Goal: Download file/media

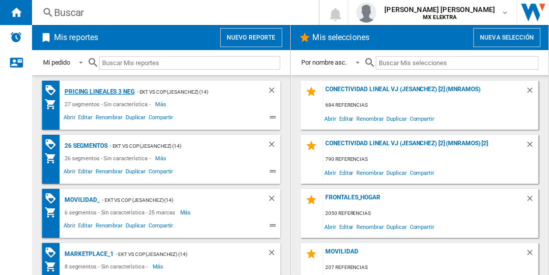
click at [99, 91] on div "Pricing lineales 3 neg" at bounding box center [98, 92] width 73 height 13
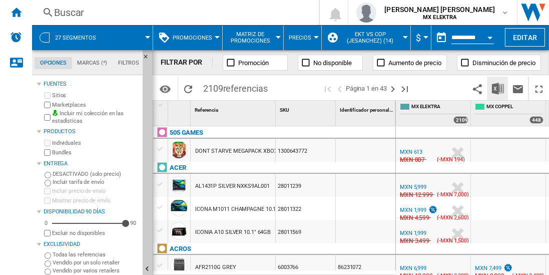
click at [498, 88] on img "Descargar en Excel" at bounding box center [498, 89] width 12 height 12
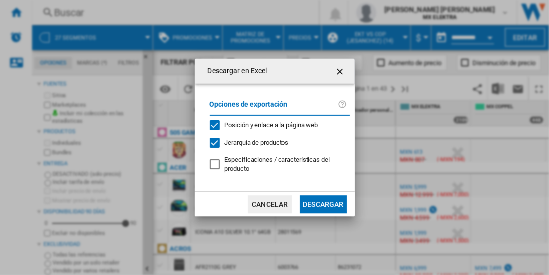
click at [323, 203] on button "Descargar" at bounding box center [323, 204] width 47 height 18
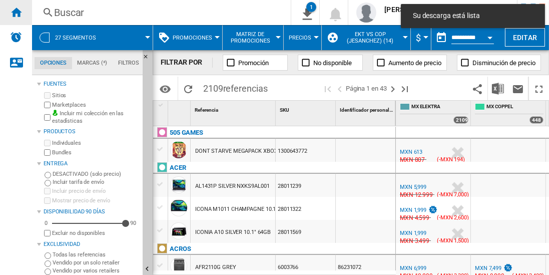
click at [16, 12] on ng-md-icon "Inicio" at bounding box center [16, 12] width 12 height 12
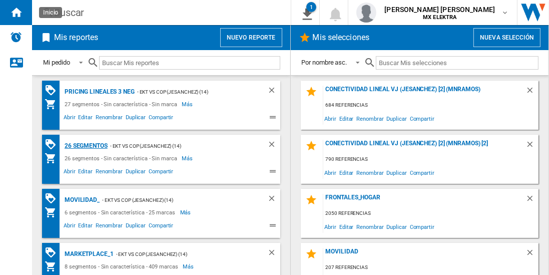
click at [87, 145] on div "26 segmentos" at bounding box center [85, 146] width 46 height 13
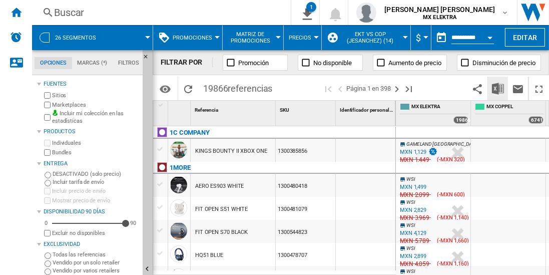
click at [498, 88] on img "Descargar en Excel" at bounding box center [498, 89] width 12 height 12
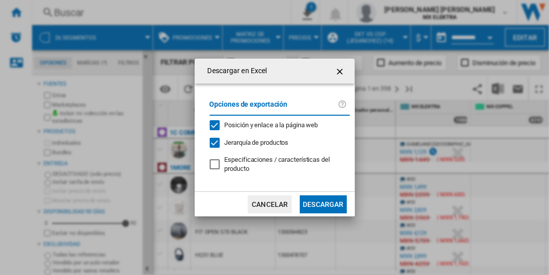
click at [323, 203] on button "Descargar" at bounding box center [323, 204] width 47 height 18
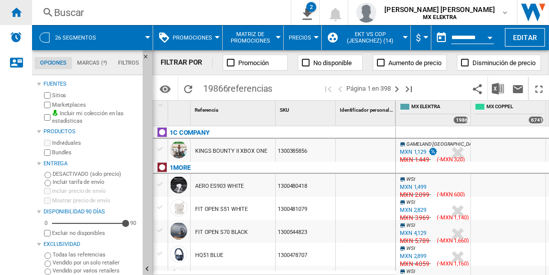
click at [16, 12] on ng-md-icon "Inicio" at bounding box center [16, 12] width 12 height 12
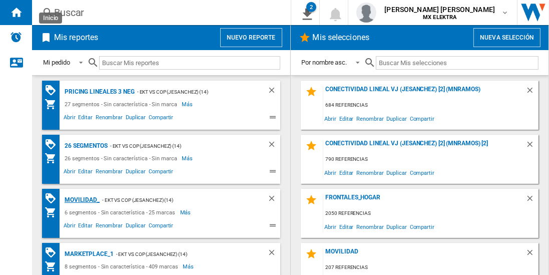
click at [80, 199] on div "MOVILIDAD_" at bounding box center [81, 200] width 38 height 13
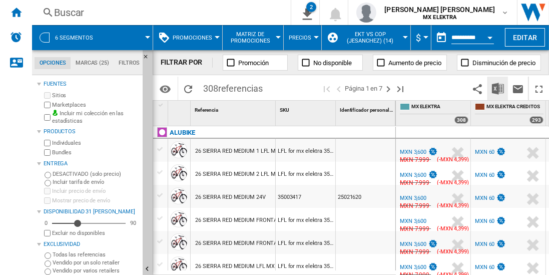
click at [498, 88] on img "Descargar en Excel" at bounding box center [498, 89] width 12 height 12
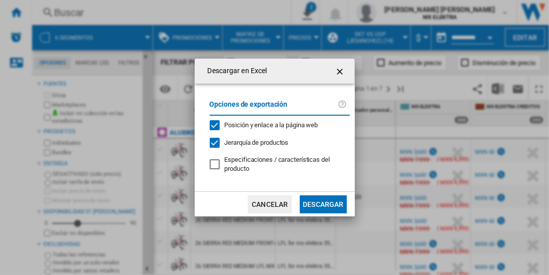
click at [323, 203] on button "Descargar" at bounding box center [323, 204] width 47 height 18
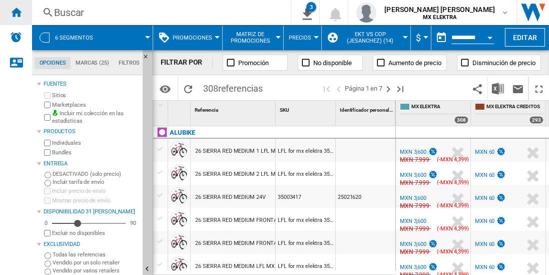
click at [16, 12] on ng-md-icon "Inicio" at bounding box center [16, 12] width 12 height 12
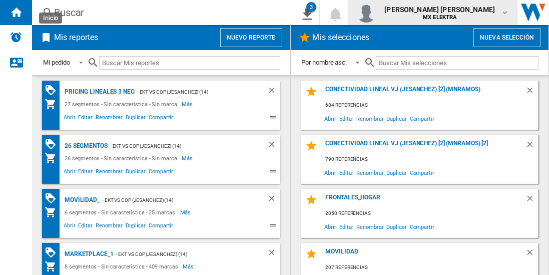
click at [449, 13] on span "juan carlos romero marta" at bounding box center [439, 10] width 111 height 10
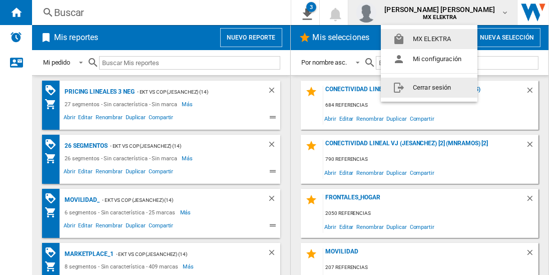
click at [429, 87] on button "Cerrar sesión" at bounding box center [429, 88] width 97 height 20
